Goal: Use online tool/utility

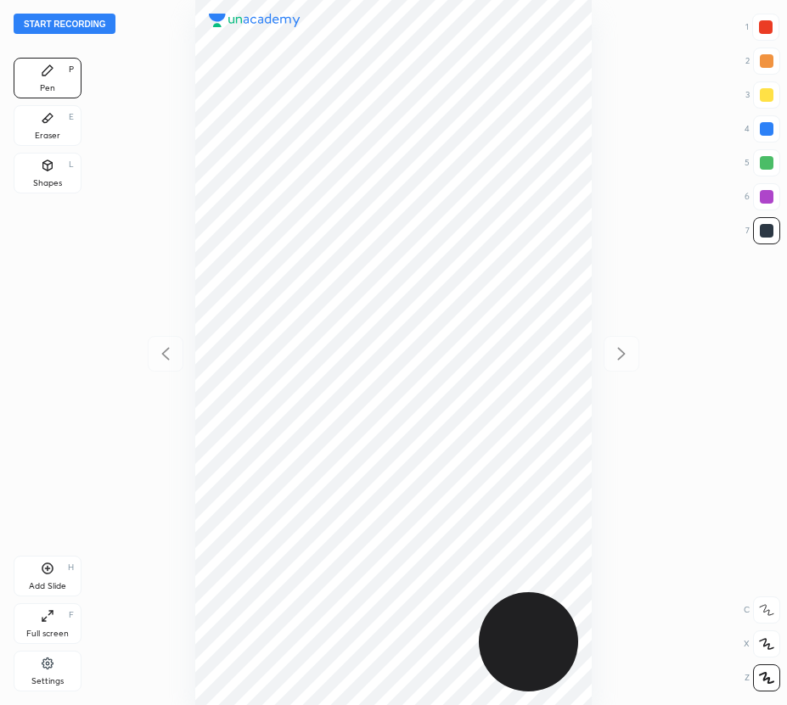
scroll to position [705, 515]
click at [77, 21] on button "Start recording" at bounding box center [65, 24] width 102 height 20
click at [766, 26] on div at bounding box center [766, 27] width 14 height 14
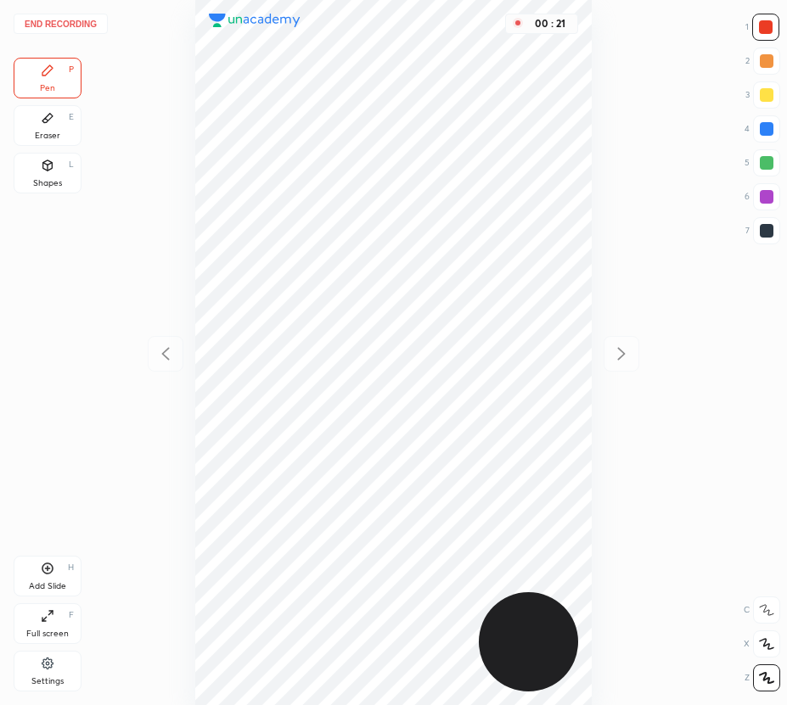
click at [760, 138] on div at bounding box center [766, 128] width 27 height 27
drag, startPoint x: 43, startPoint y: 120, endPoint x: 99, endPoint y: 137, distance: 58.8
click at [76, 132] on div "Eraser E" at bounding box center [48, 125] width 68 height 41
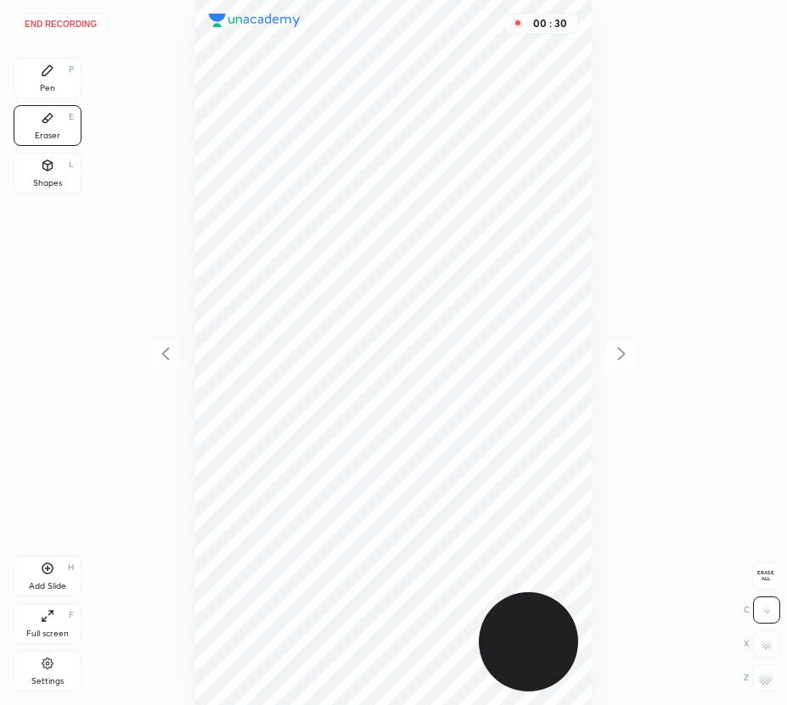
drag, startPoint x: 51, startPoint y: 74, endPoint x: 83, endPoint y: 104, distance: 43.8
click at [56, 79] on div "Pen P" at bounding box center [48, 78] width 68 height 41
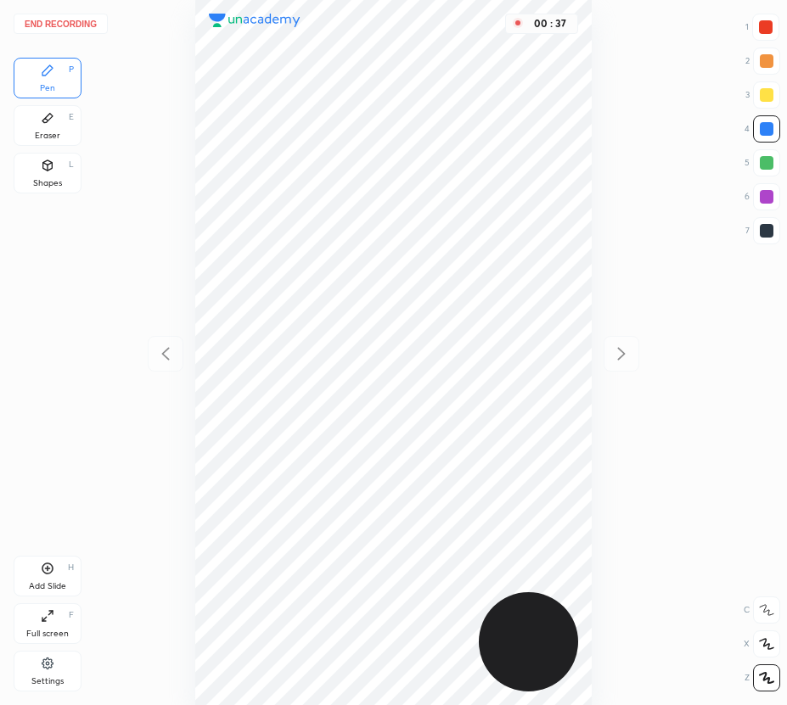
drag, startPoint x: 764, startPoint y: 34, endPoint x: 734, endPoint y: 53, distance: 35.5
click at [762, 34] on div at bounding box center [765, 27] width 27 height 27
click at [48, 568] on icon at bounding box center [48, 569] width 14 height 14
drag, startPoint x: 171, startPoint y: 362, endPoint x: 161, endPoint y: 351, distance: 13.8
click at [168, 362] on icon at bounding box center [165, 354] width 20 height 20
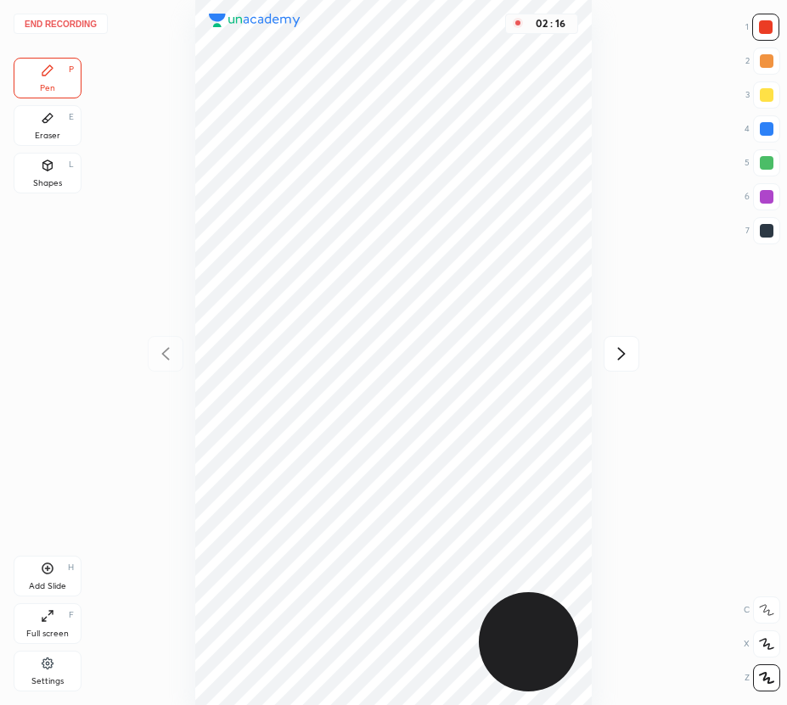
click at [622, 346] on icon at bounding box center [621, 354] width 20 height 20
drag, startPoint x: 165, startPoint y: 345, endPoint x: 165, endPoint y: 331, distance: 14.5
click at [163, 346] on icon at bounding box center [165, 354] width 20 height 20
drag, startPoint x: 619, startPoint y: 352, endPoint x: 598, endPoint y: 336, distance: 26.6
click at [617, 351] on icon at bounding box center [621, 354] width 20 height 20
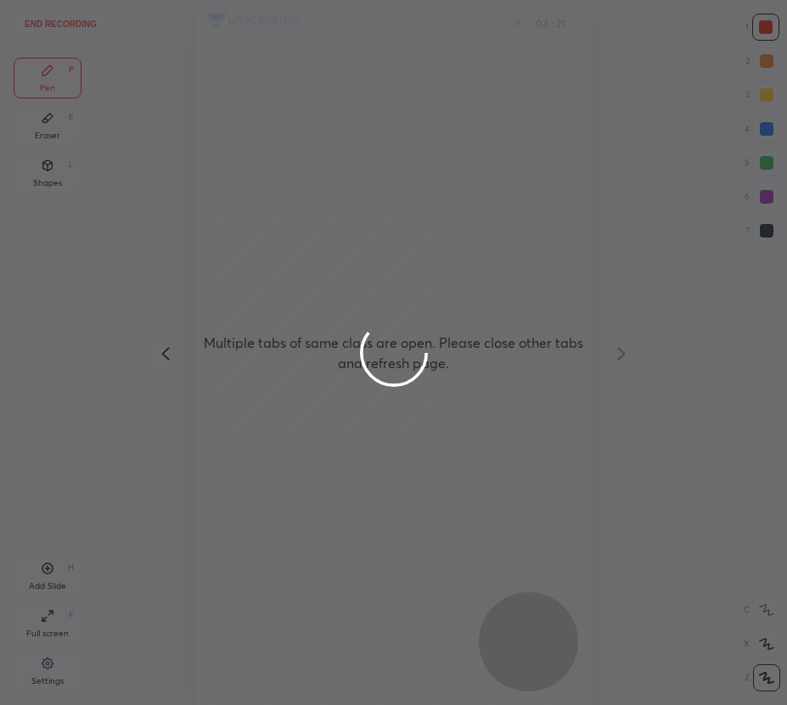
click at [115, 74] on div at bounding box center [393, 352] width 787 height 705
click at [65, 21] on div at bounding box center [393, 352] width 787 height 705
click at [55, 32] on div at bounding box center [393, 352] width 787 height 705
click at [54, 31] on div at bounding box center [393, 352] width 787 height 705
click at [55, 26] on div at bounding box center [393, 352] width 787 height 705
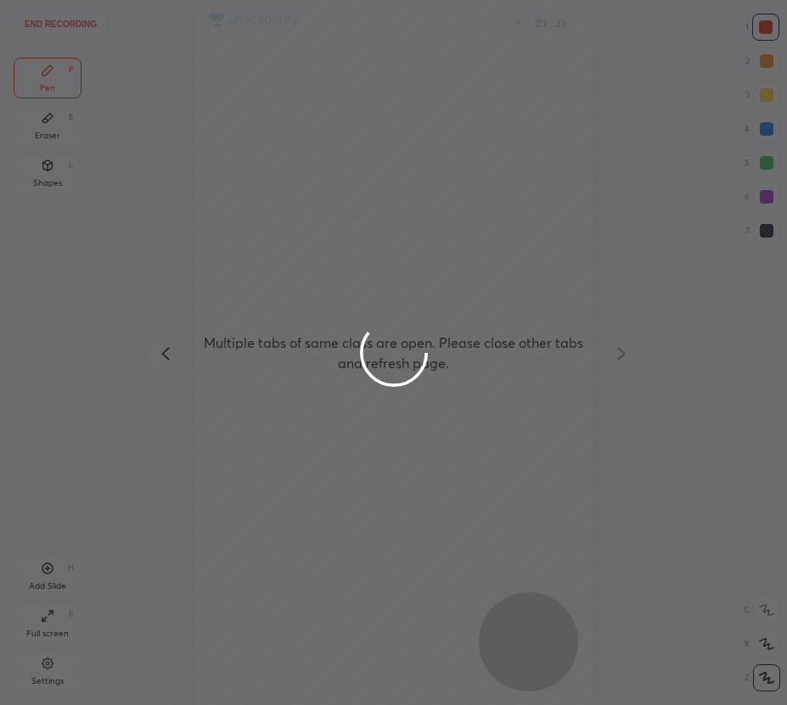
click at [56, 25] on div at bounding box center [393, 352] width 787 height 705
click at [58, 25] on div at bounding box center [393, 352] width 787 height 705
click at [59, 25] on div at bounding box center [393, 352] width 787 height 705
